Goal: Use online tool/utility

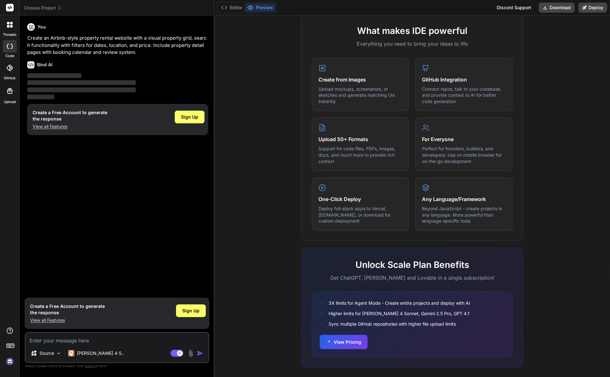
scroll to position [227, 0]
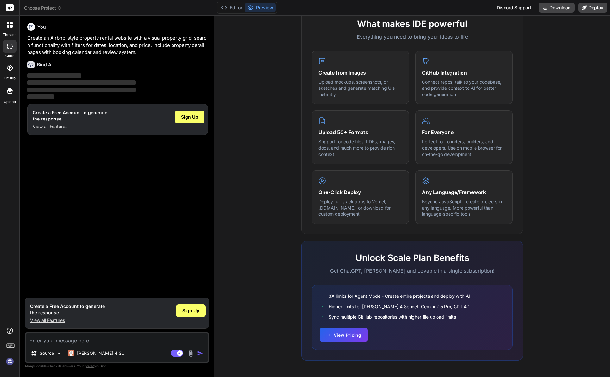
click at [9, 24] on icon at bounding box center [10, 25] width 6 height 6
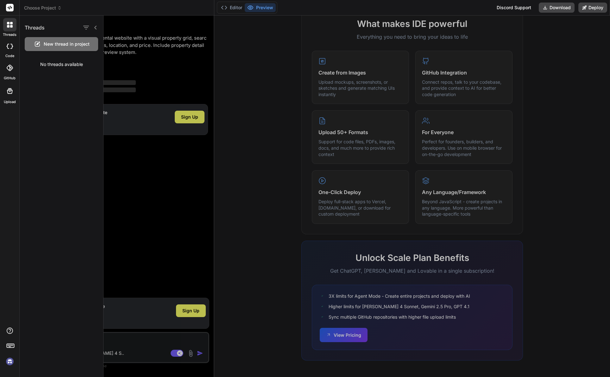
click at [8, 47] on icon at bounding box center [8, 46] width 3 height 5
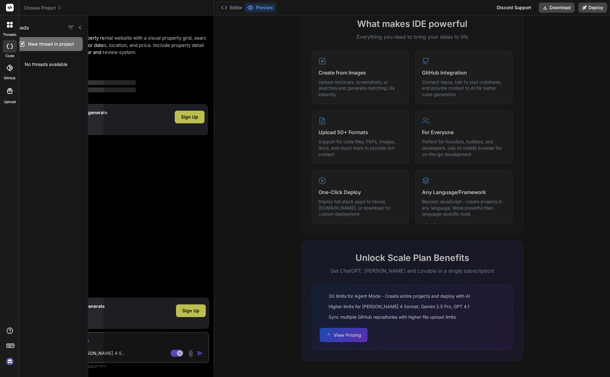
type textarea "x"
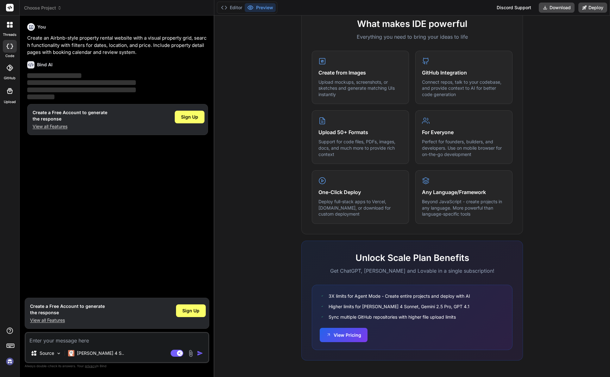
click at [260, 8] on button "Preview" at bounding box center [260, 7] width 31 height 9
click at [231, 9] on button "Editor" at bounding box center [231, 7] width 26 height 9
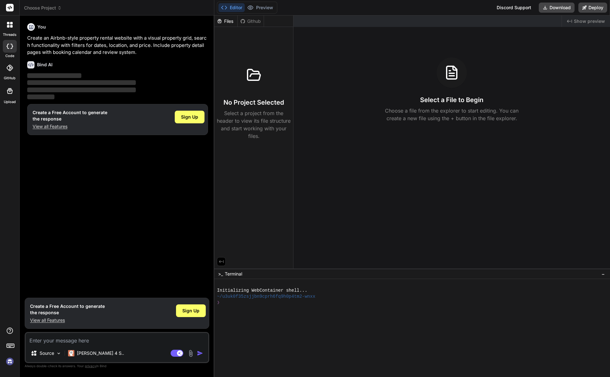
click at [9, 70] on icon at bounding box center [10, 68] width 6 height 6
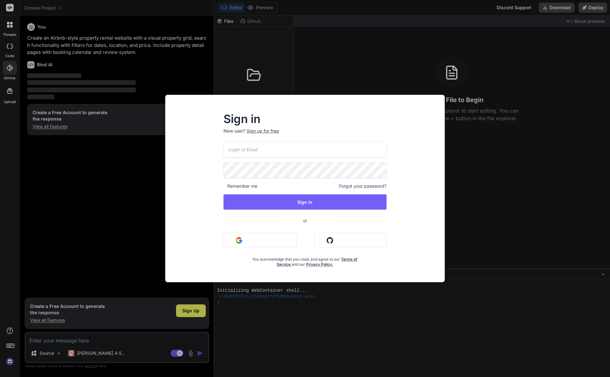
click at [10, 92] on div "Sign in New user? Sign up for free Remember me Forgot your password? Sign In or…" at bounding box center [305, 188] width 610 height 377
